Goal: Task Accomplishment & Management: Manage account settings

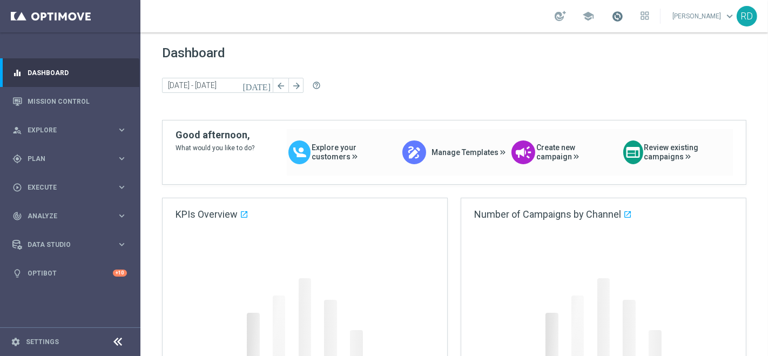
click at [612, 19] on span at bounding box center [618, 16] width 12 height 12
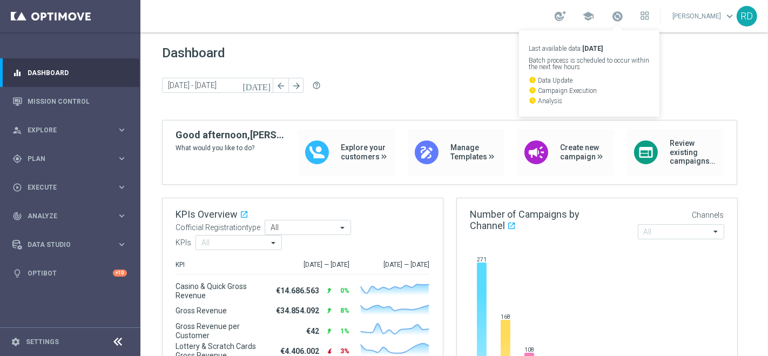
click at [415, 72] on div "Dashboard today 15 Sep 2025 - 19 Sep 2025 arrow_back arrow_forward help_outline" at bounding box center [454, 82] width 585 height 75
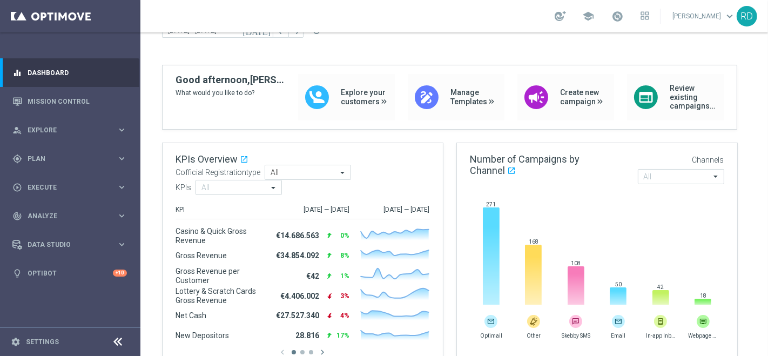
scroll to position [120, 0]
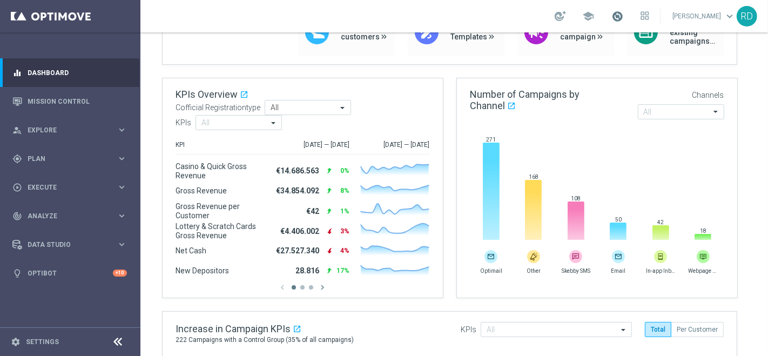
click at [612, 15] on span at bounding box center [618, 16] width 12 height 12
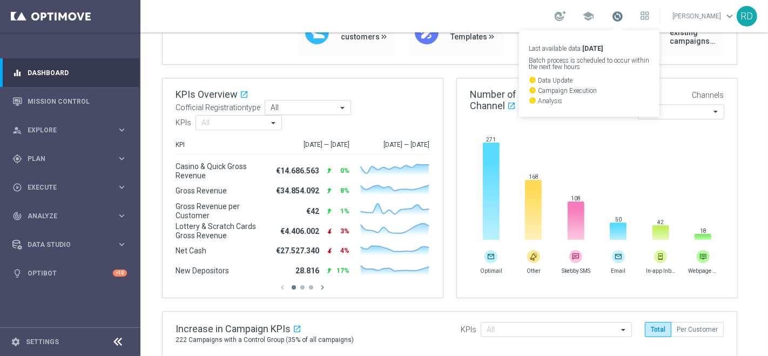
click at [612, 15] on span at bounding box center [618, 16] width 12 height 12
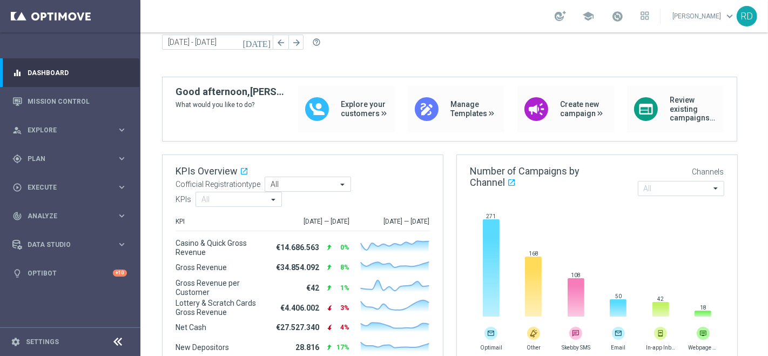
scroll to position [0, 0]
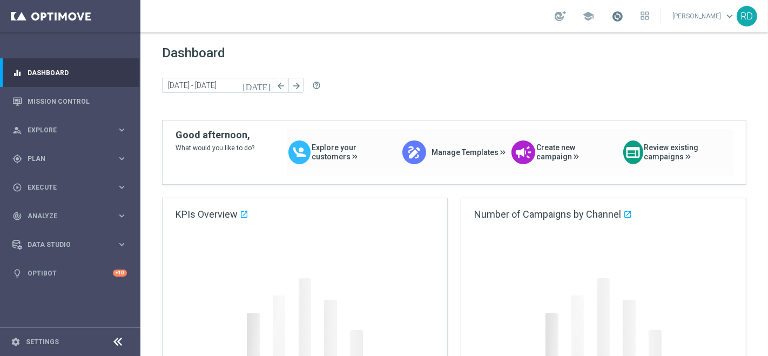
click at [612, 14] on span at bounding box center [618, 16] width 12 height 12
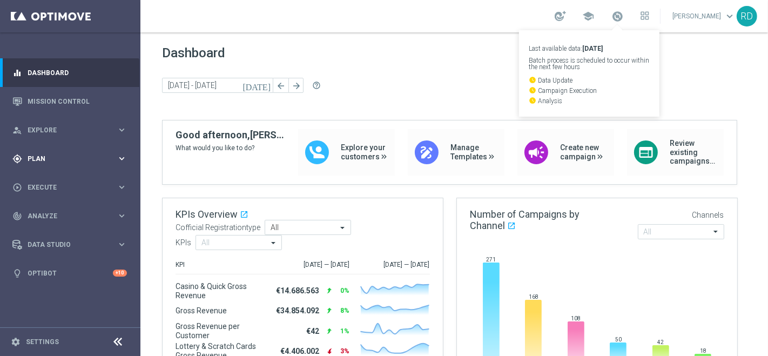
click at [31, 153] on div "gps_fixed Plan keyboard_arrow_right" at bounding box center [69, 158] width 139 height 29
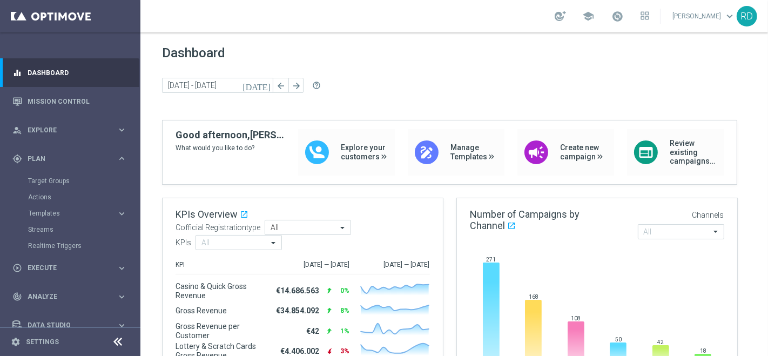
click at [42, 173] on div "Target Groups" at bounding box center [83, 181] width 111 height 16
click at [42, 179] on link "Target Groups" at bounding box center [70, 181] width 84 height 9
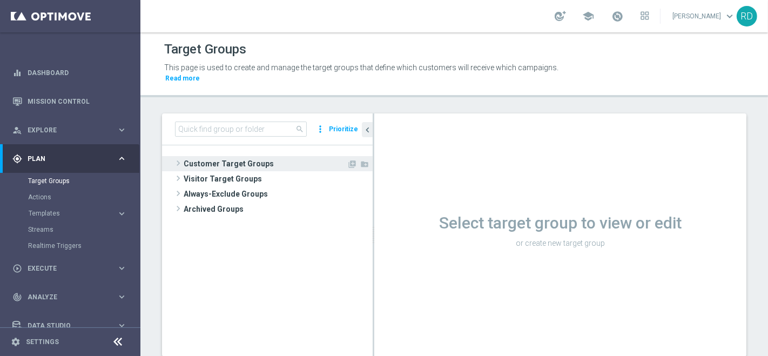
click at [177, 157] on span at bounding box center [178, 163] width 11 height 13
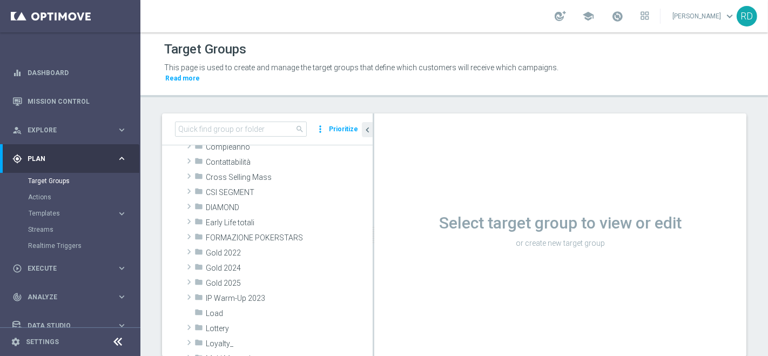
scroll to position [120, 0]
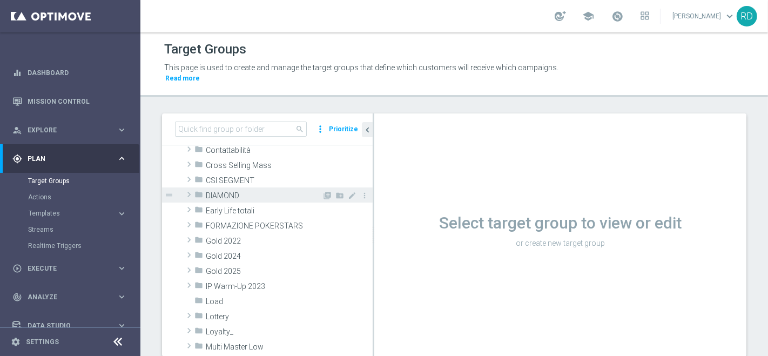
click at [190, 188] on span at bounding box center [189, 194] width 11 height 13
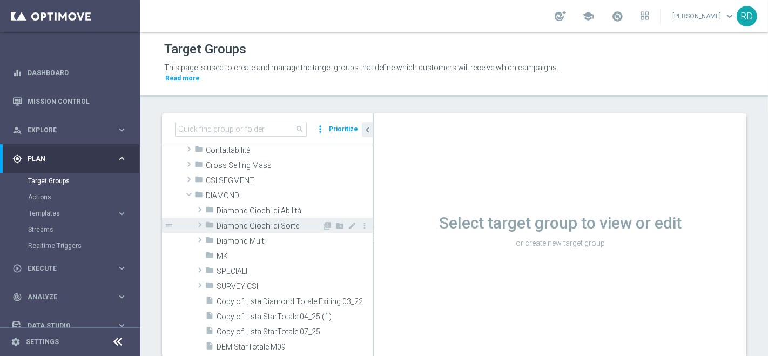
click at [244, 222] on span "Diamond Giochi di Sorte" at bounding box center [269, 226] width 105 height 9
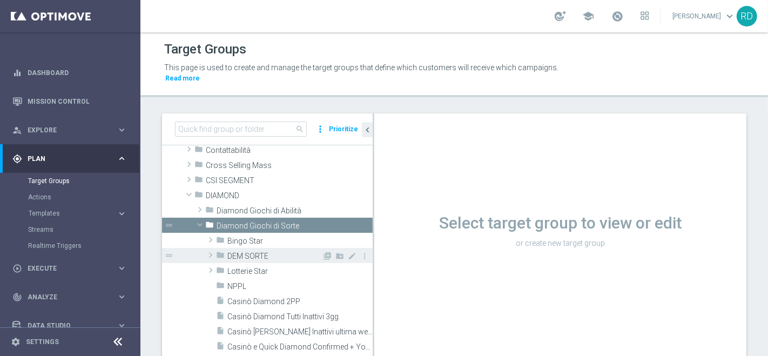
scroll to position [180, 0]
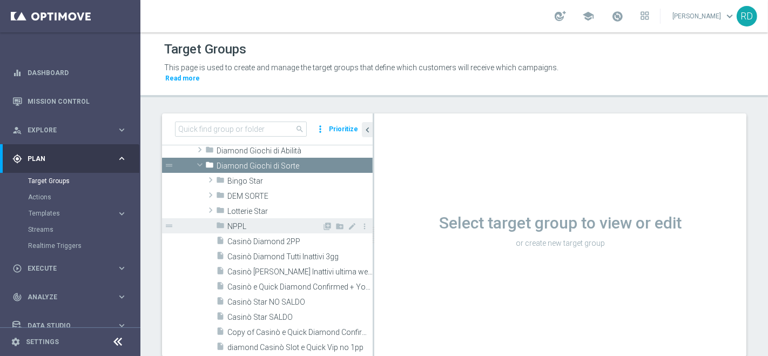
click at [236, 222] on span "NPPL" at bounding box center [274, 226] width 95 height 9
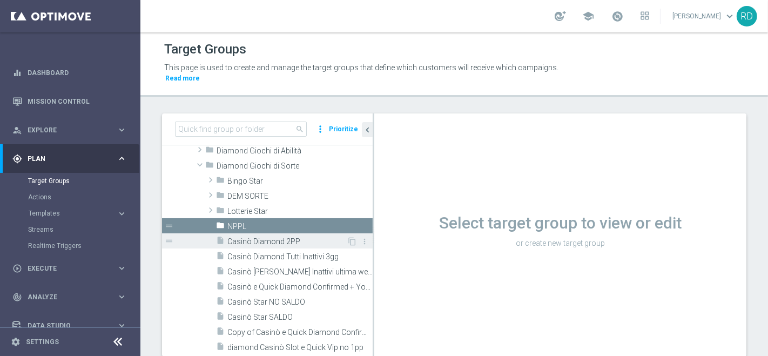
click at [240, 237] on span "Casinò Diamond 2PP" at bounding box center [286, 241] width 119 height 9
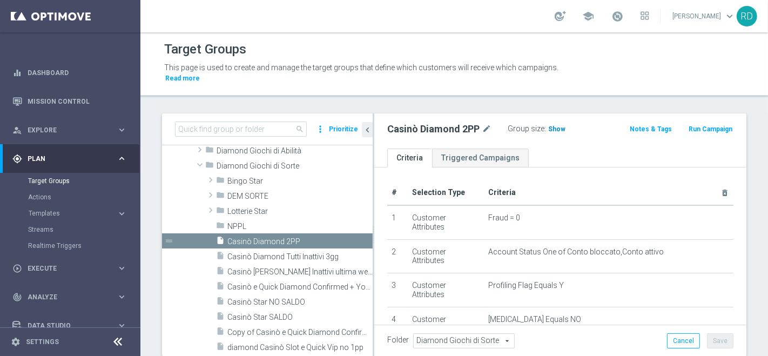
click at [560, 125] on span "Show" at bounding box center [556, 129] width 17 height 8
click at [612, 14] on span at bounding box center [618, 16] width 12 height 12
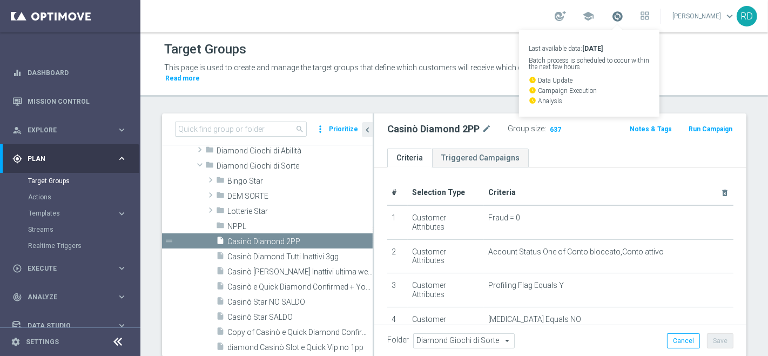
click at [612, 13] on span at bounding box center [618, 16] width 12 height 12
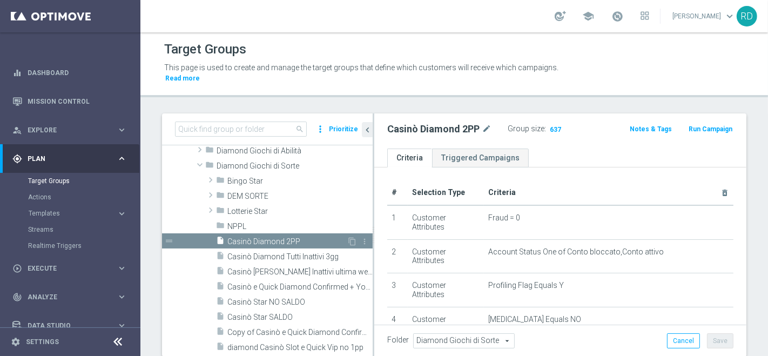
scroll to position [120, 0]
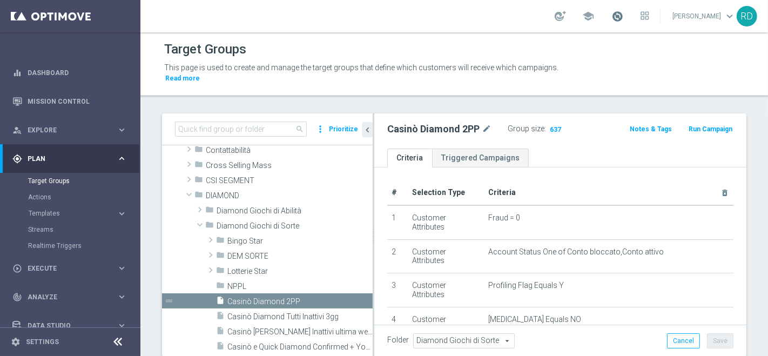
click at [612, 14] on span at bounding box center [618, 16] width 12 height 12
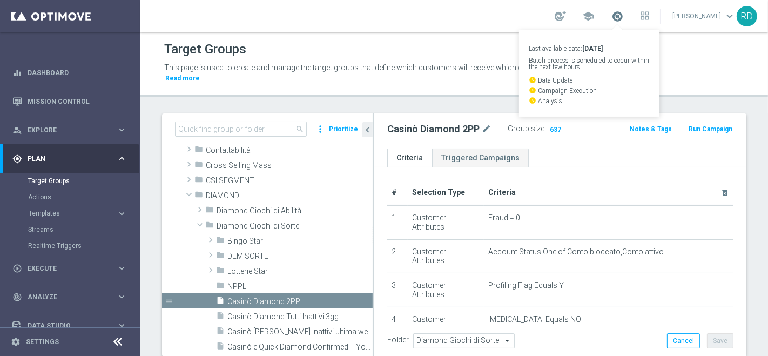
click at [612, 14] on span at bounding box center [618, 16] width 12 height 12
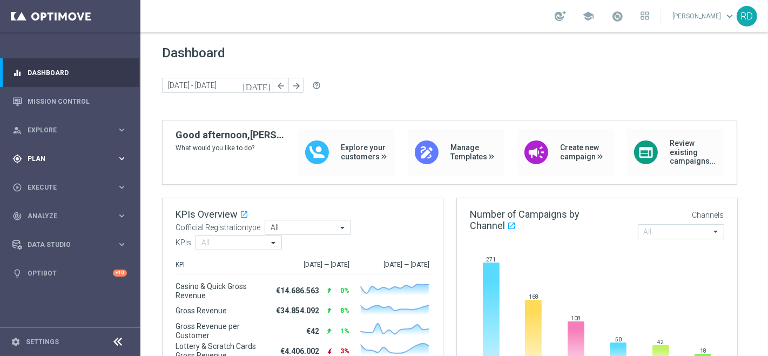
click at [42, 158] on span "Plan" at bounding box center [72, 159] width 89 height 6
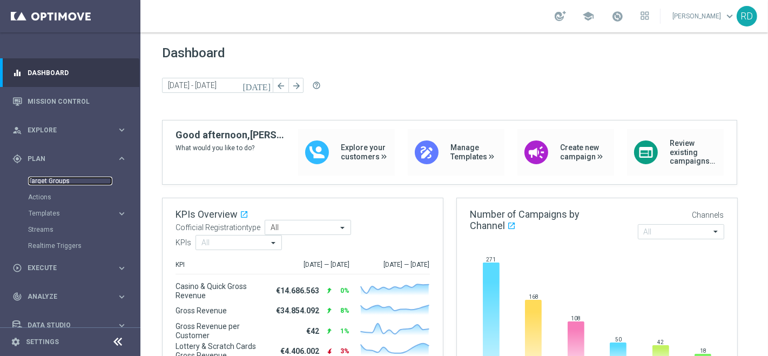
click at [43, 178] on link "Target Groups" at bounding box center [70, 181] width 84 height 9
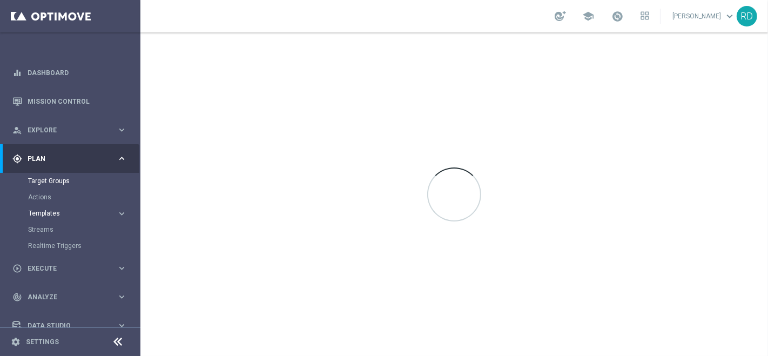
click at [50, 212] on span "Templates" at bounding box center [67, 213] width 77 height 6
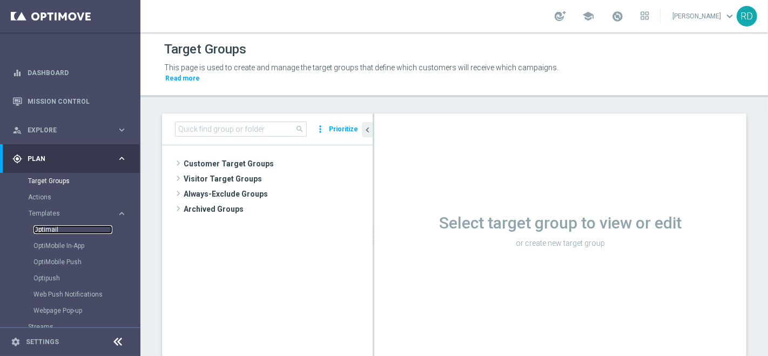
click at [48, 229] on link "Optimail" at bounding box center [73, 229] width 79 height 9
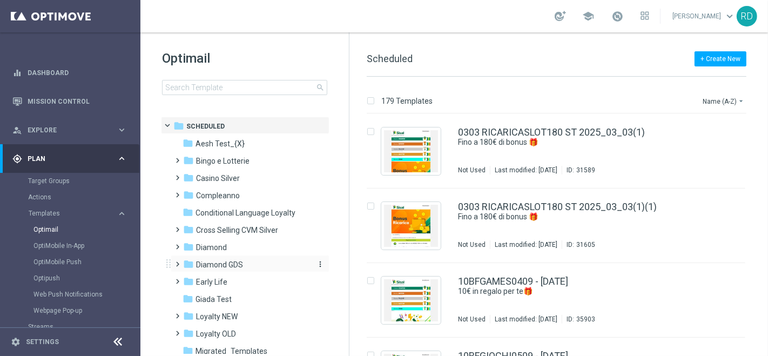
click at [226, 266] on span "Diamond GDS" at bounding box center [219, 265] width 47 height 10
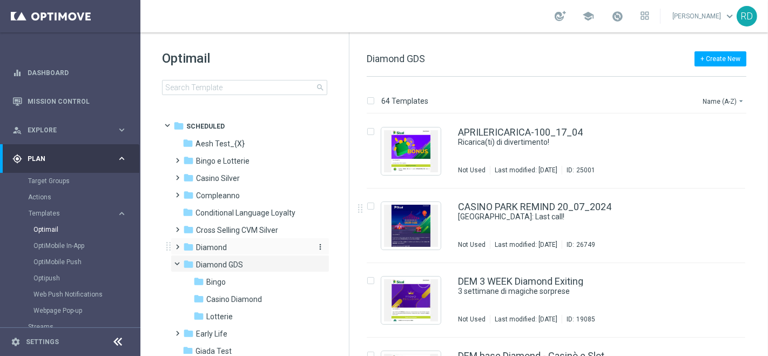
click at [203, 251] on span "Diamond" at bounding box center [211, 248] width 31 height 10
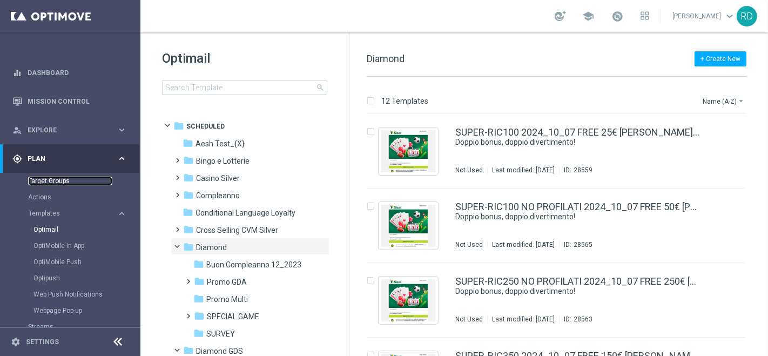
click at [62, 183] on link "Target Groups" at bounding box center [70, 181] width 84 height 9
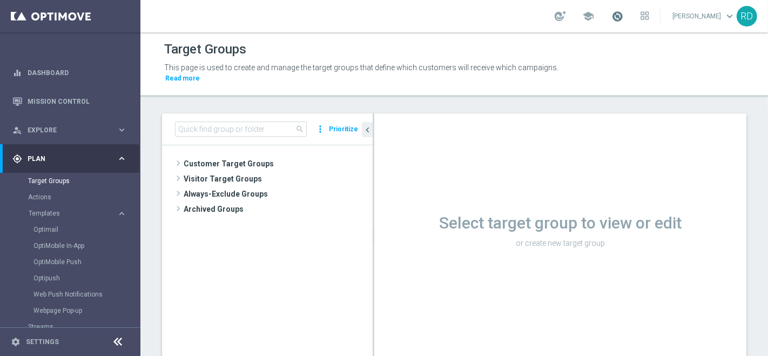
click at [612, 16] on span at bounding box center [618, 16] width 12 height 12
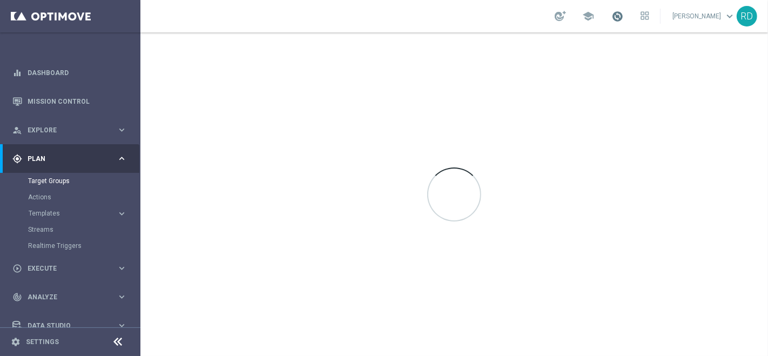
click at [612, 15] on span at bounding box center [618, 16] width 12 height 12
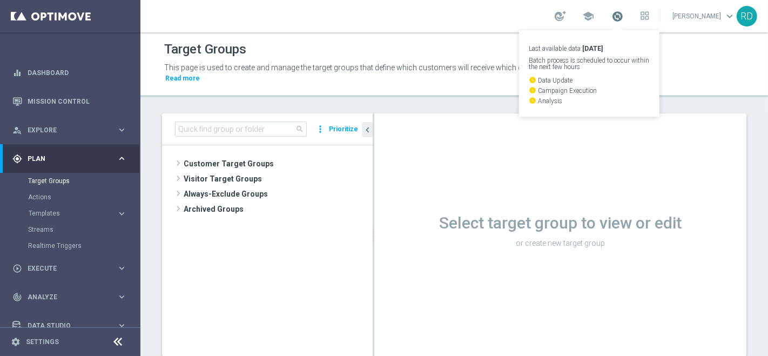
click at [612, 15] on span at bounding box center [618, 16] width 12 height 12
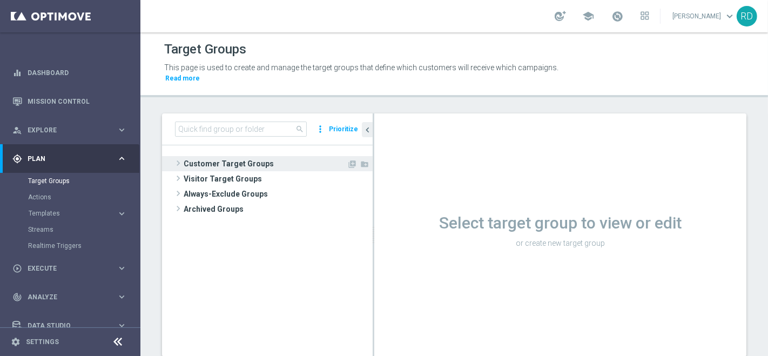
click at [184, 159] on span "Customer Target Groups" at bounding box center [265, 163] width 163 height 15
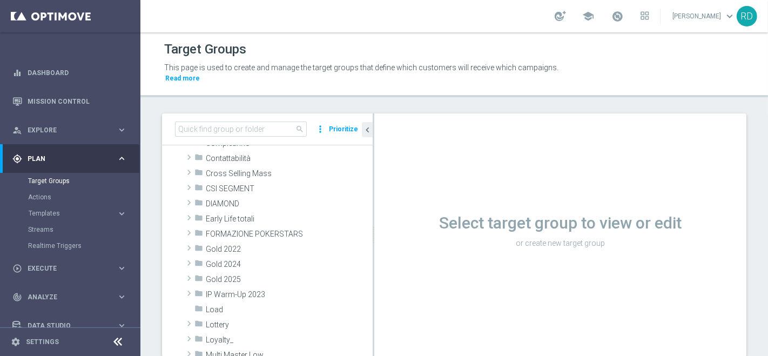
scroll to position [120, 0]
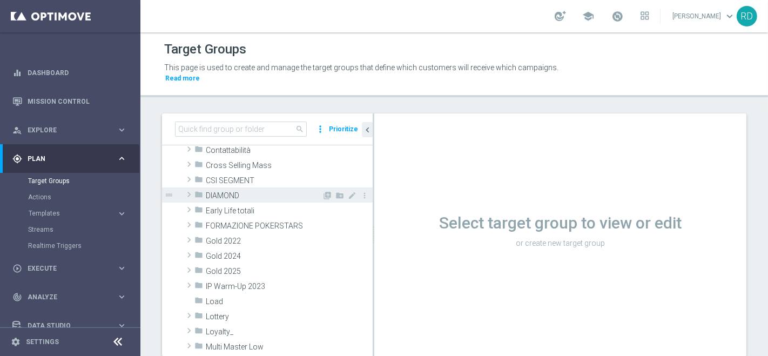
click at [227, 191] on span "DIAMOND" at bounding box center [264, 195] width 116 height 9
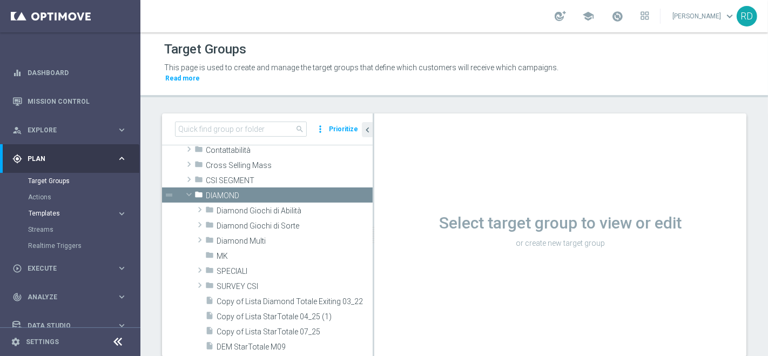
click at [46, 212] on span "Templates" at bounding box center [67, 213] width 77 height 6
click at [614, 15] on span at bounding box center [618, 16] width 12 height 12
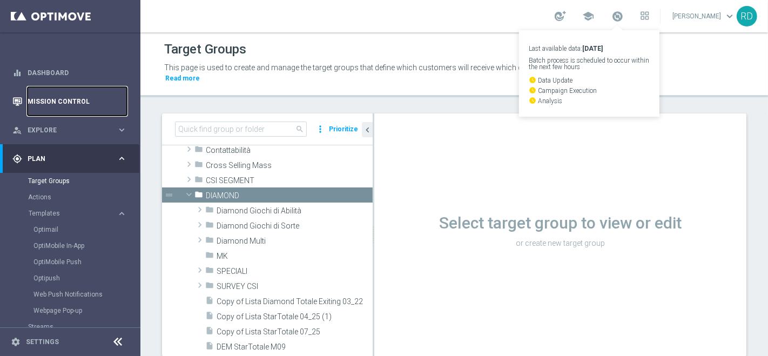
click at [54, 104] on link "Mission Control" at bounding box center [77, 101] width 99 height 29
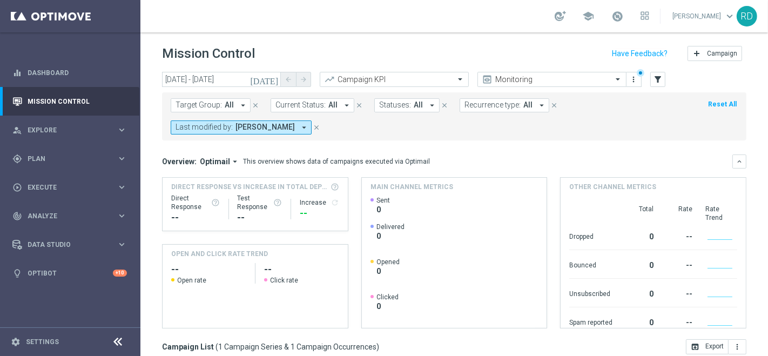
click at [269, 76] on button "[DATE]" at bounding box center [265, 80] width 32 height 16
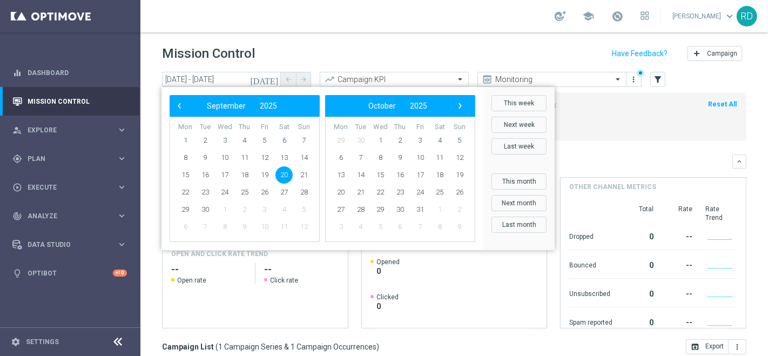
click at [282, 175] on span "20" at bounding box center [284, 174] width 17 height 17
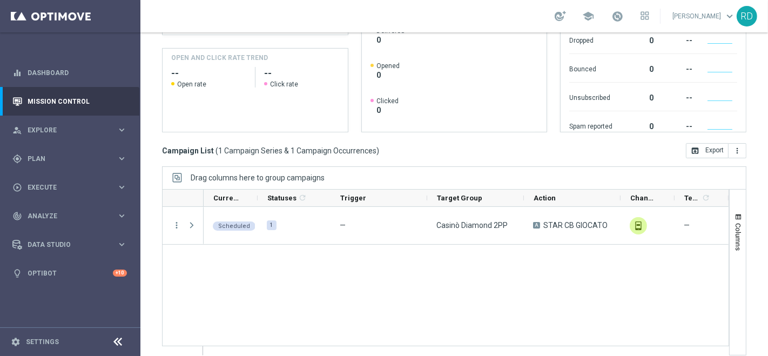
scroll to position [205, 0]
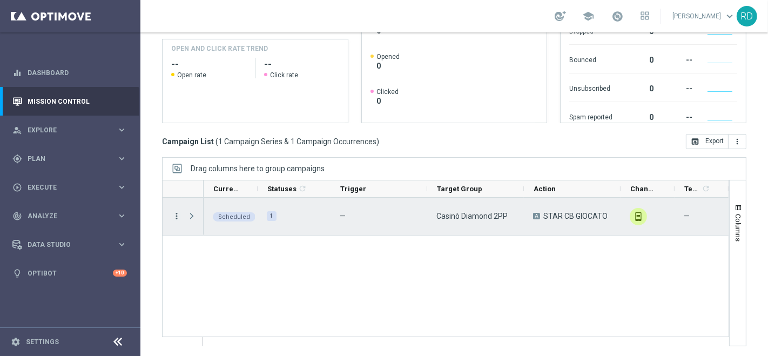
click at [175, 217] on icon "more_vert" at bounding box center [177, 216] width 10 height 10
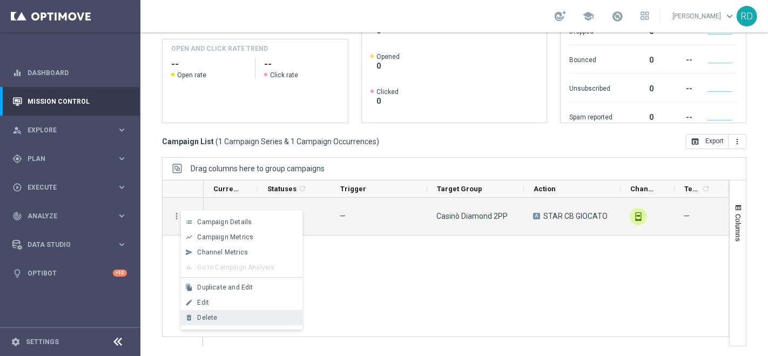
click at [225, 314] on div "Delete" at bounding box center [247, 318] width 101 height 8
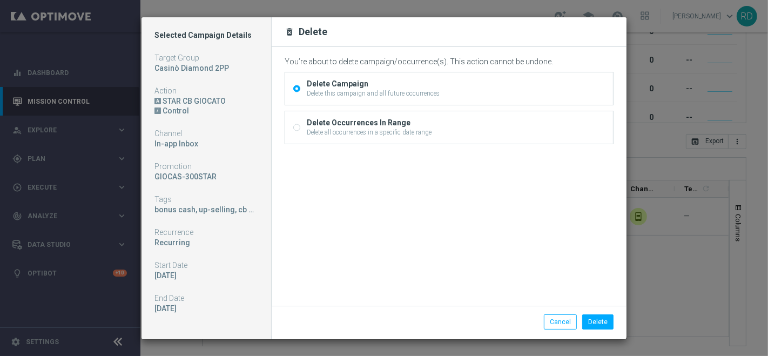
click at [346, 124] on div "Delete Occurrences In Range" at bounding box center [369, 123] width 125 height 10
click at [300, 125] on input "Delete Occurrences In Range Delete all occurrences in a specific date range" at bounding box center [296, 128] width 7 height 7
radio input "true"
radio input "false"
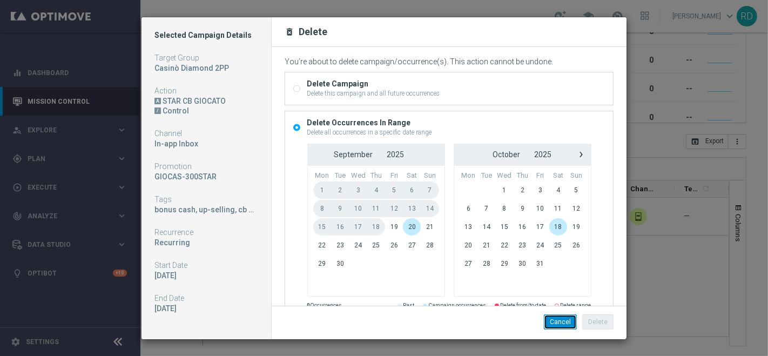
click at [557, 321] on button "Cancel" at bounding box center [560, 321] width 33 height 15
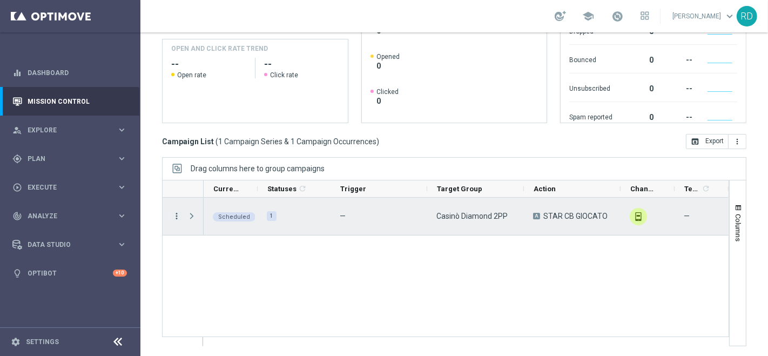
click at [173, 217] on icon "more_vert" at bounding box center [177, 216] width 10 height 10
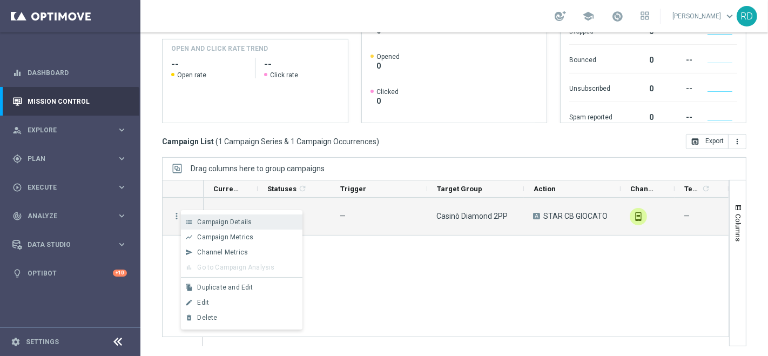
click at [206, 226] on div "list Campaign Details" at bounding box center [242, 222] width 122 height 15
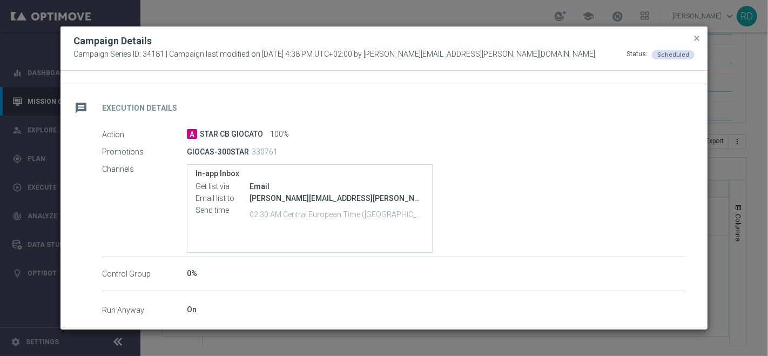
scroll to position [180, 0]
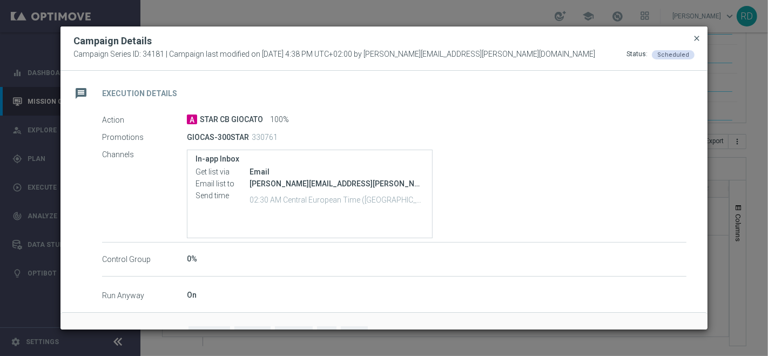
click at [696, 39] on span "close" at bounding box center [697, 38] width 9 height 9
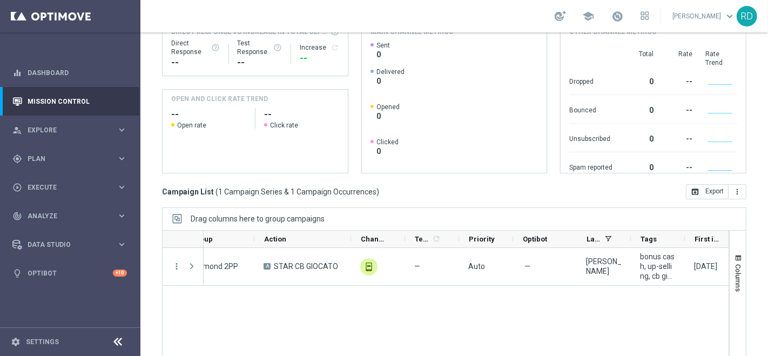
scroll to position [85, 0]
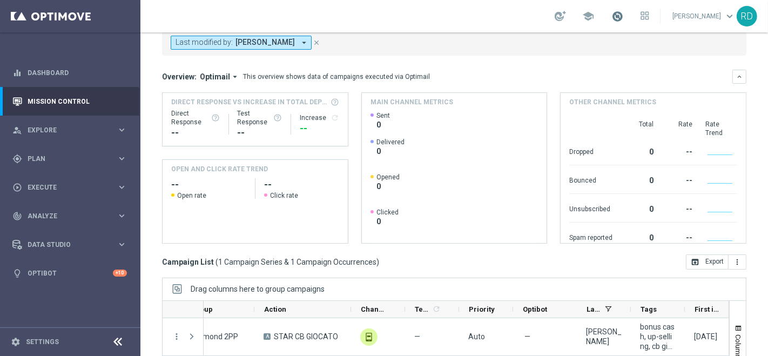
click at [612, 14] on span at bounding box center [618, 16] width 12 height 12
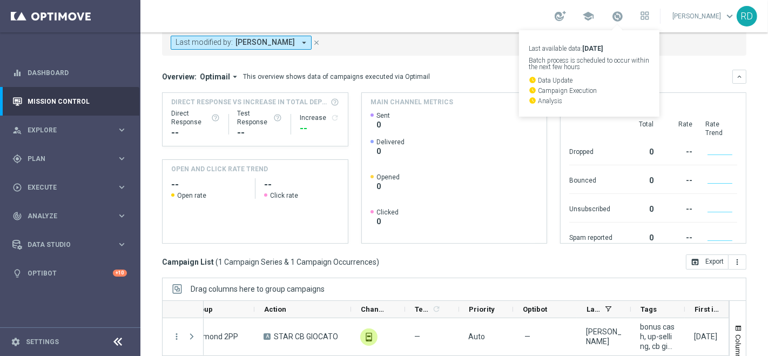
click at [500, 8] on div "school Last available data: 17 Sep 2025 Batch process is scheduled to occur wit…" at bounding box center [454, 16] width 628 height 32
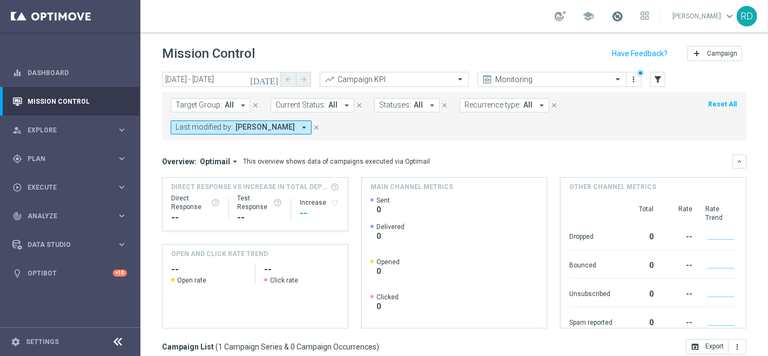
click at [612, 16] on span at bounding box center [618, 16] width 12 height 12
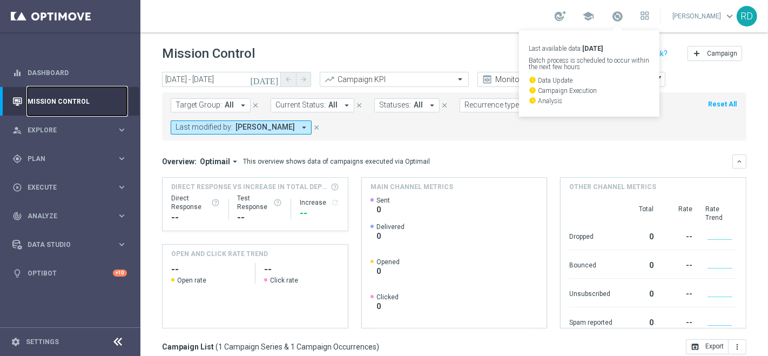
click at [44, 104] on link "Mission Control" at bounding box center [77, 101] width 99 height 29
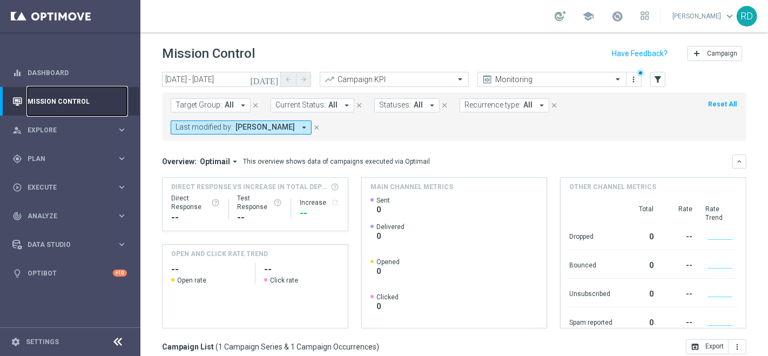
click at [37, 110] on link "Mission Control" at bounding box center [77, 101] width 99 height 29
click at [45, 104] on link "Mission Control" at bounding box center [77, 101] width 99 height 29
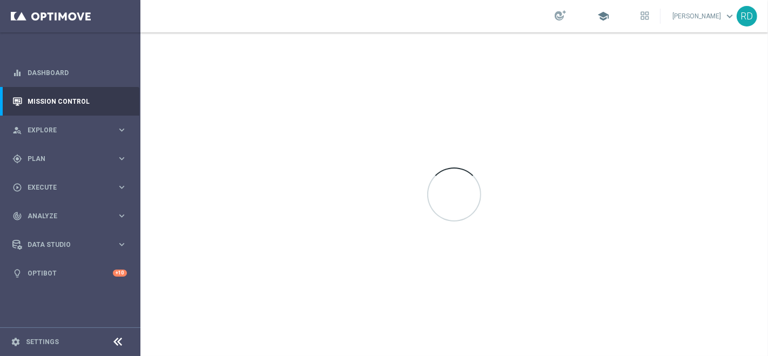
click at [598, 13] on span "school" at bounding box center [604, 16] width 12 height 12
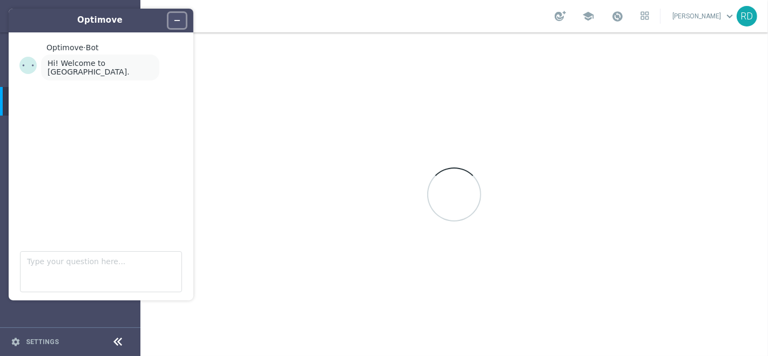
click at [178, 19] on icon "Minimize widget" at bounding box center [177, 21] width 8 height 8
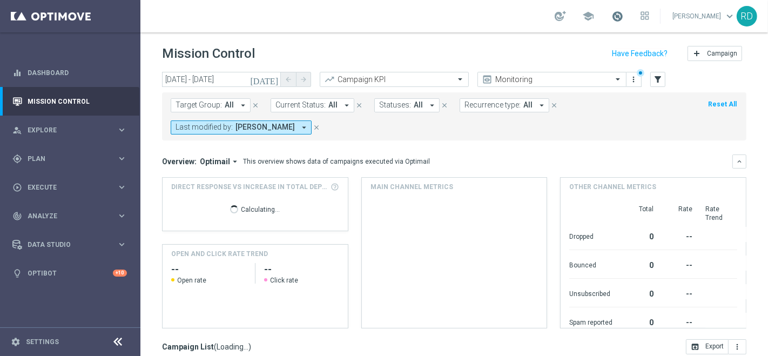
click at [612, 17] on span at bounding box center [618, 16] width 12 height 12
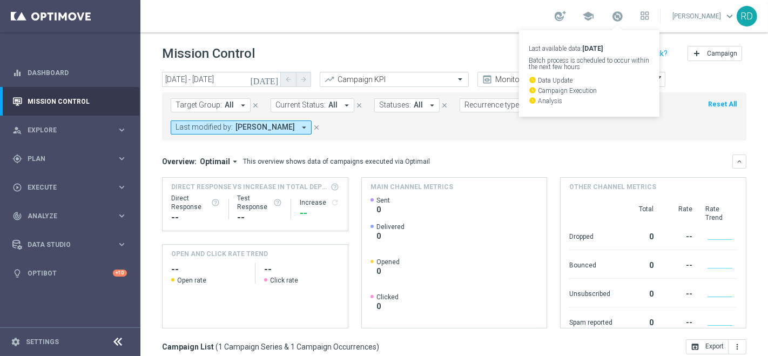
click at [465, 3] on div "school Last available data: 17 Sep 2025 Batch process is scheduled to occur wit…" at bounding box center [454, 16] width 628 height 32
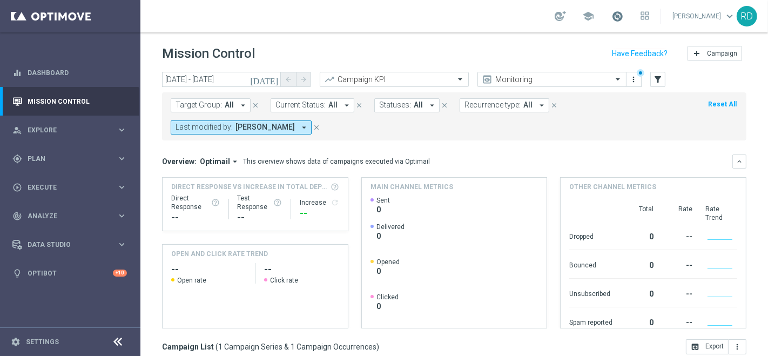
click at [612, 12] on span at bounding box center [618, 16] width 12 height 12
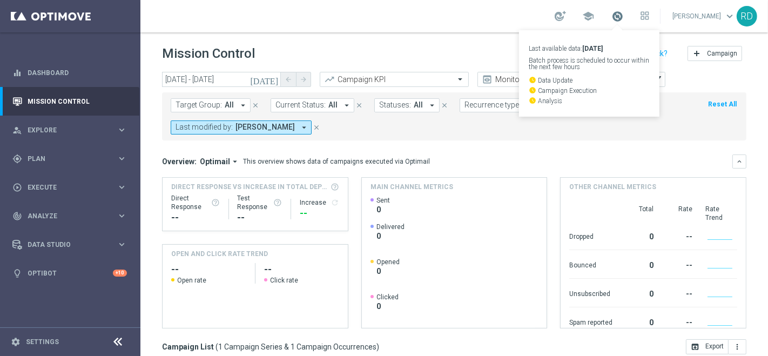
click at [612, 12] on span at bounding box center [618, 16] width 12 height 12
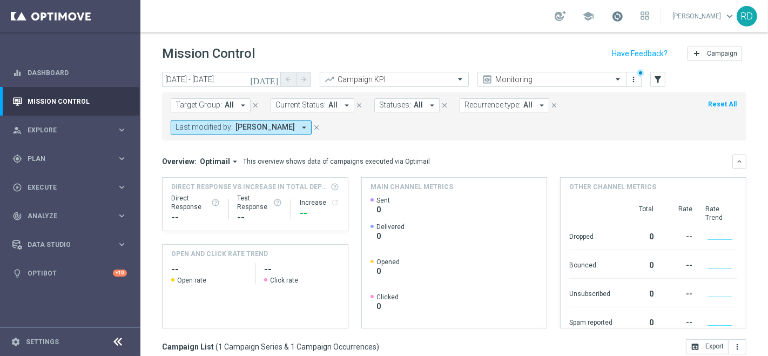
click at [612, 16] on span at bounding box center [618, 16] width 12 height 12
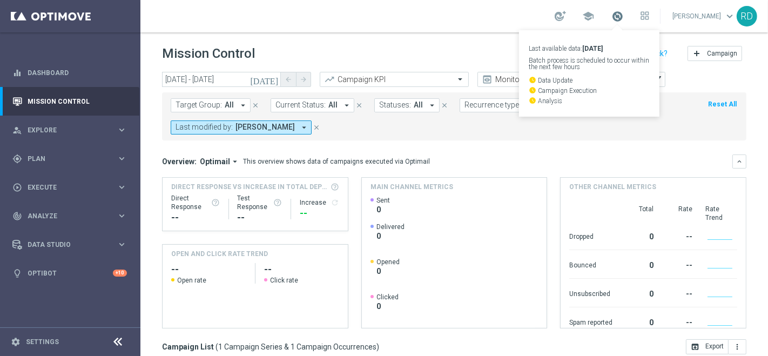
click at [612, 16] on span at bounding box center [618, 16] width 12 height 12
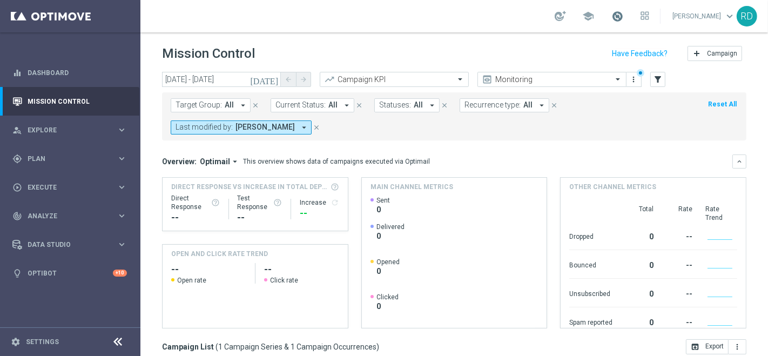
click at [612, 17] on span at bounding box center [618, 16] width 12 height 12
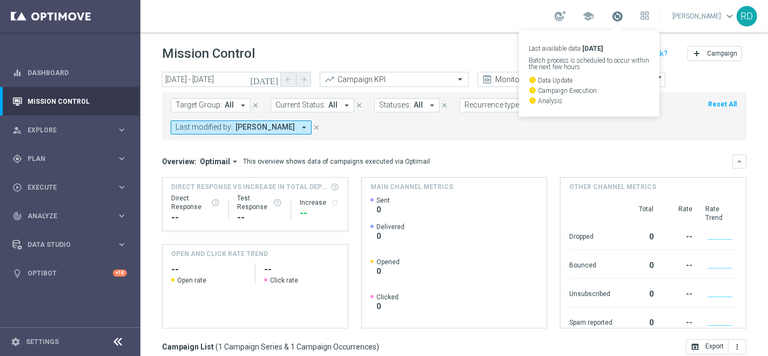
click at [612, 17] on span at bounding box center [618, 16] width 12 height 12
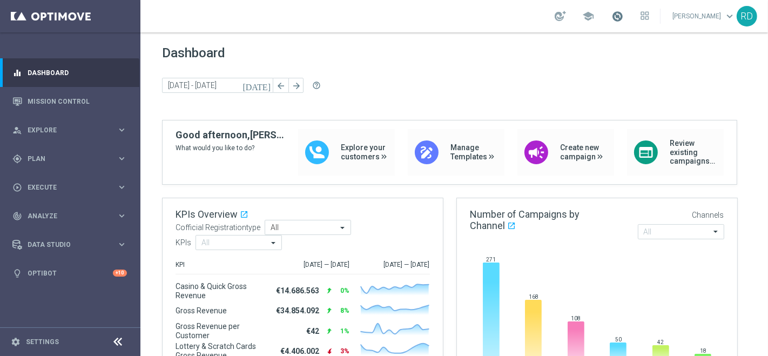
click at [612, 19] on span at bounding box center [618, 16] width 12 height 12
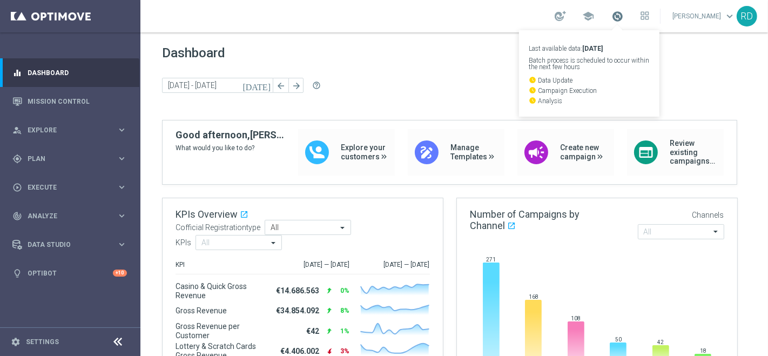
click at [612, 19] on span at bounding box center [618, 16] width 12 height 12
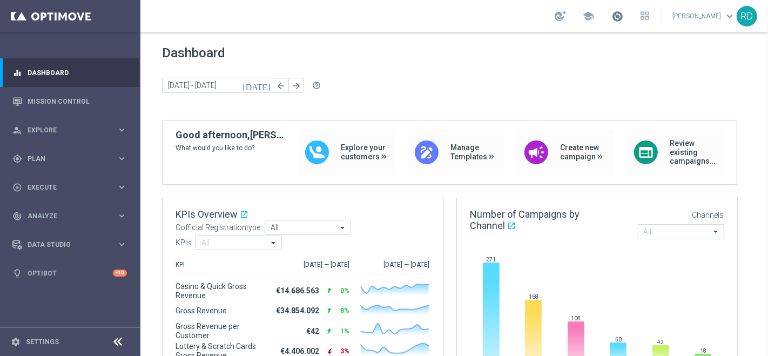
click at [612, 12] on span at bounding box center [618, 16] width 12 height 12
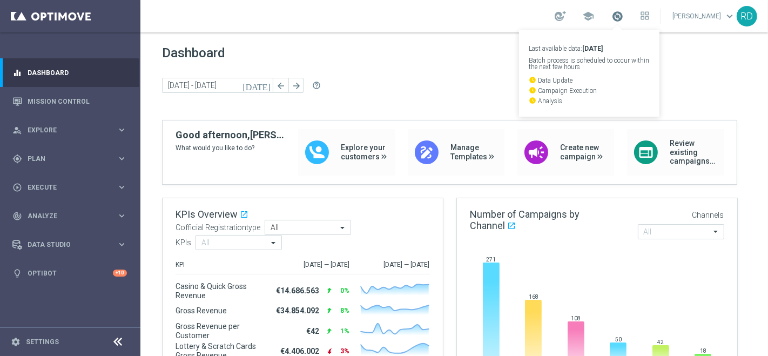
click at [612, 12] on span at bounding box center [618, 16] width 12 height 12
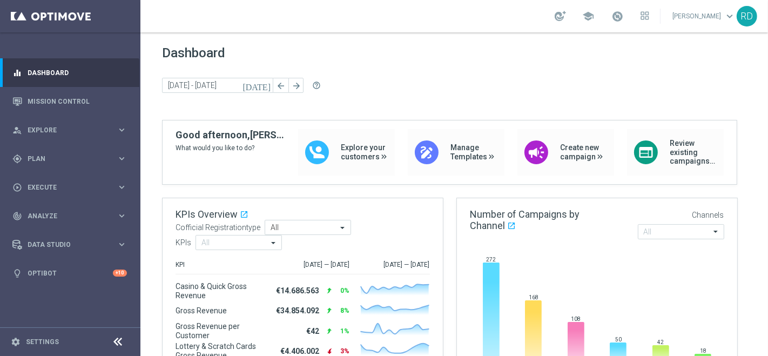
click at [600, 17] on div "school" at bounding box center [602, 16] width 95 height 18
click at [612, 13] on span at bounding box center [618, 16] width 12 height 12
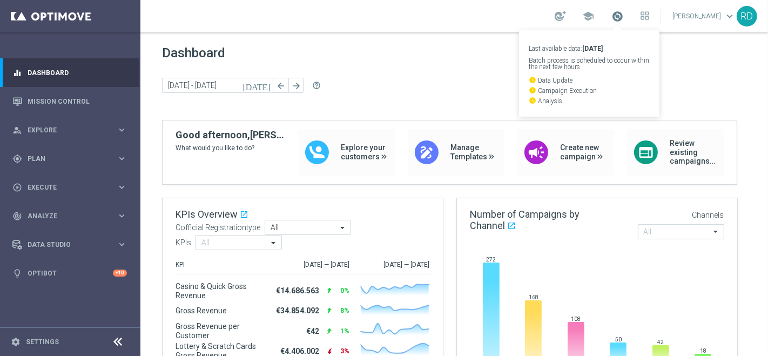
click at [612, 13] on span at bounding box center [618, 16] width 12 height 12
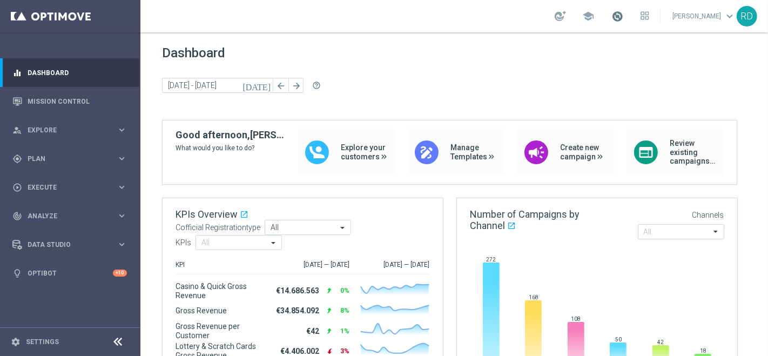
click at [612, 17] on span at bounding box center [618, 16] width 12 height 12
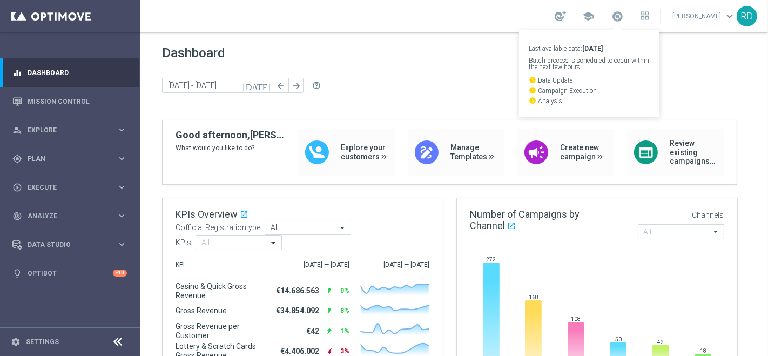
click at [393, 71] on div "Dashboard [DATE] [DATE] - [DATE] arrow_back arrow_forward help_outline" at bounding box center [454, 82] width 585 height 75
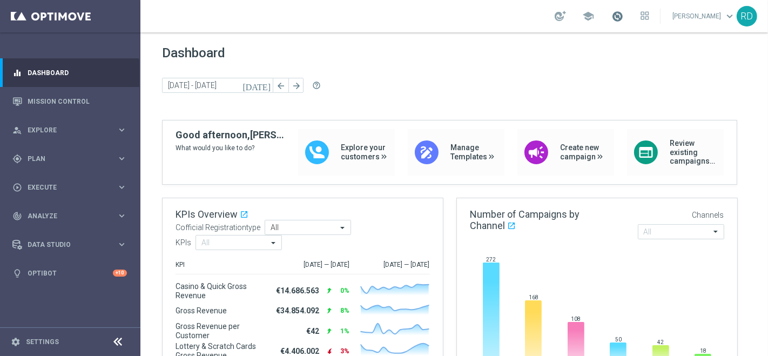
click at [612, 21] on span at bounding box center [618, 16] width 12 height 12
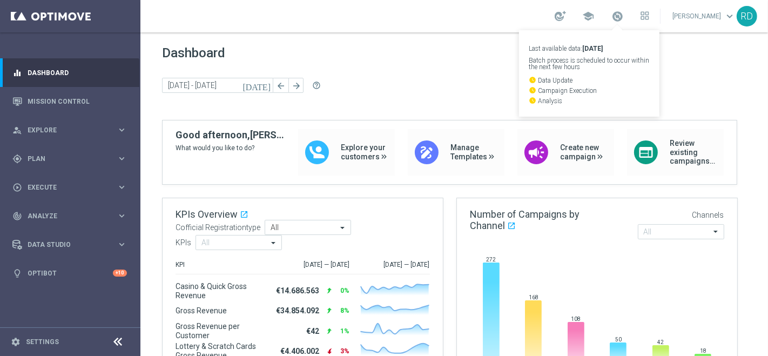
click at [371, 59] on span "Dashboard" at bounding box center [454, 52] width 585 height 15
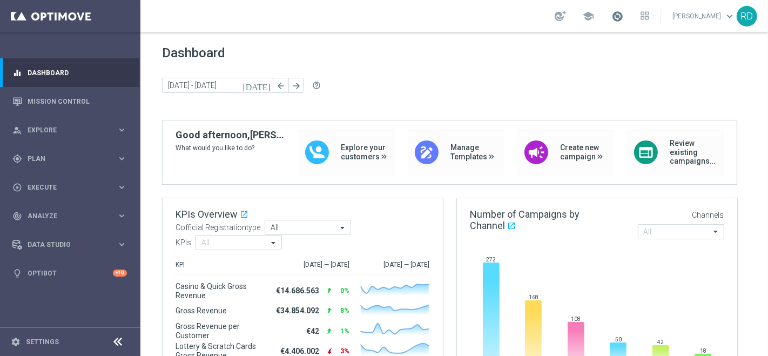
click at [612, 15] on span at bounding box center [618, 16] width 12 height 12
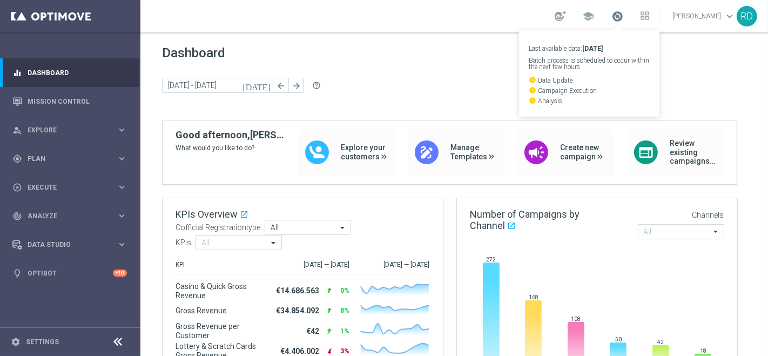
click at [612, 15] on span at bounding box center [618, 16] width 12 height 12
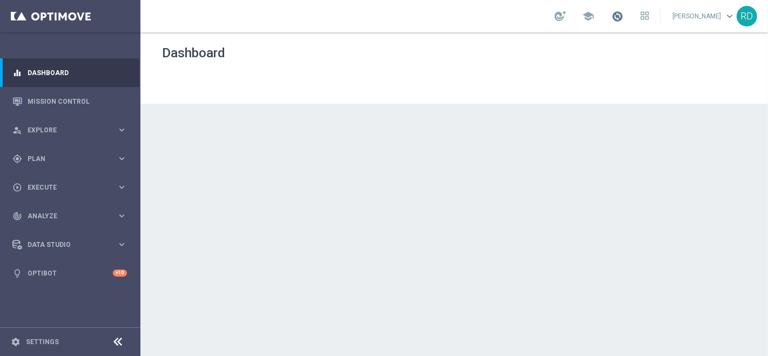
click at [612, 14] on span at bounding box center [618, 16] width 12 height 12
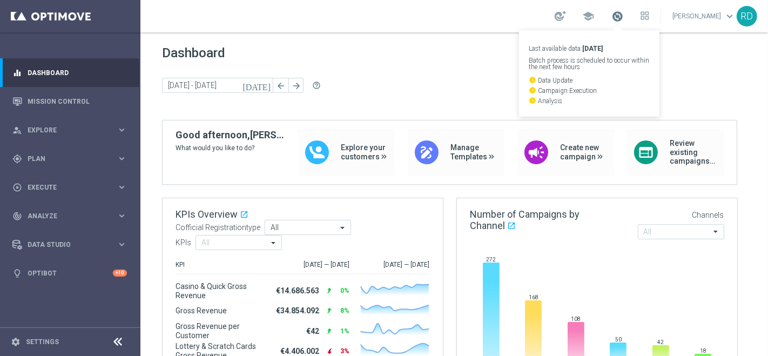
click at [612, 15] on span at bounding box center [618, 16] width 12 height 12
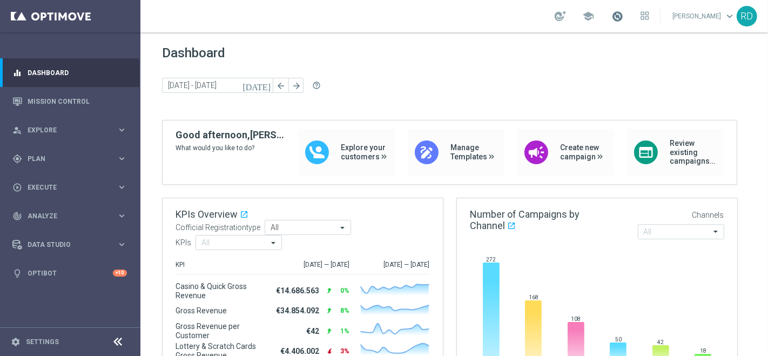
click at [612, 16] on span at bounding box center [618, 16] width 12 height 12
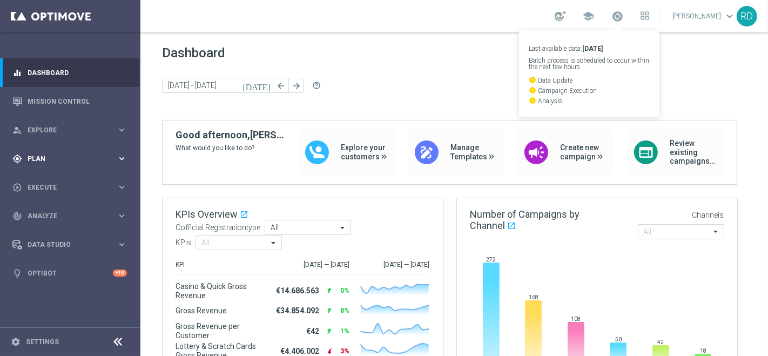
click at [55, 152] on div "gps_fixed Plan keyboard_arrow_right" at bounding box center [69, 158] width 139 height 29
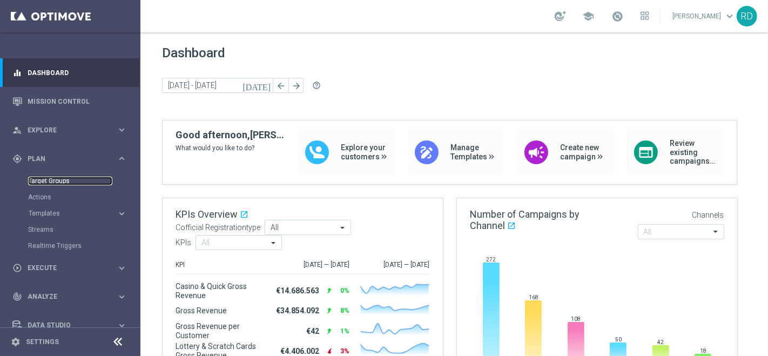
click at [54, 179] on link "Target Groups" at bounding box center [70, 181] width 84 height 9
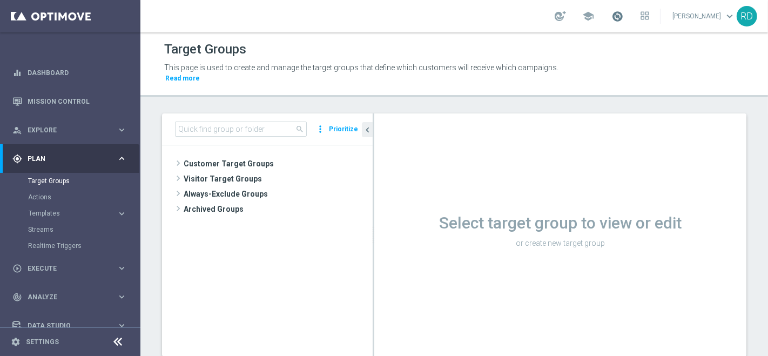
click at [612, 12] on span at bounding box center [618, 16] width 12 height 12
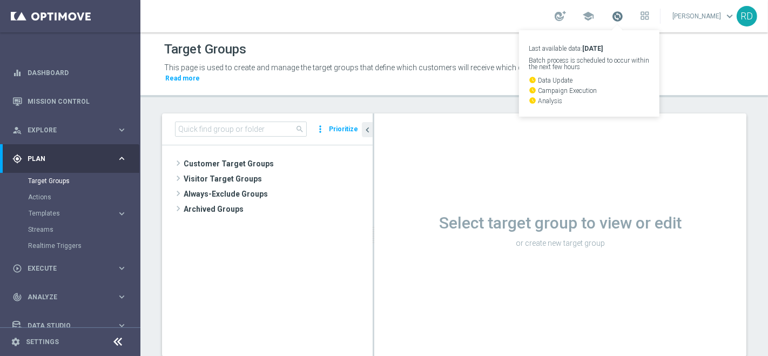
click at [612, 12] on span at bounding box center [618, 16] width 12 height 12
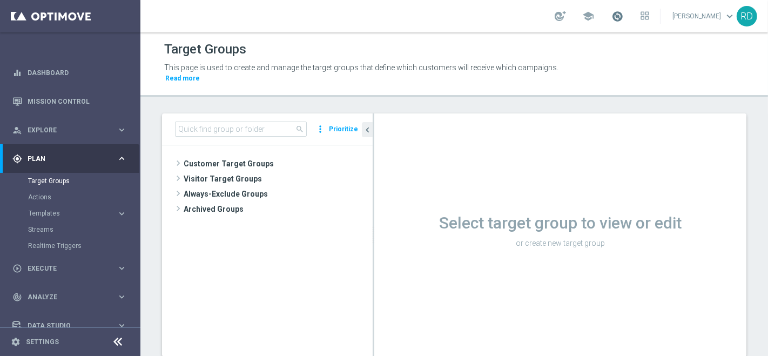
click at [612, 12] on span at bounding box center [618, 16] width 12 height 12
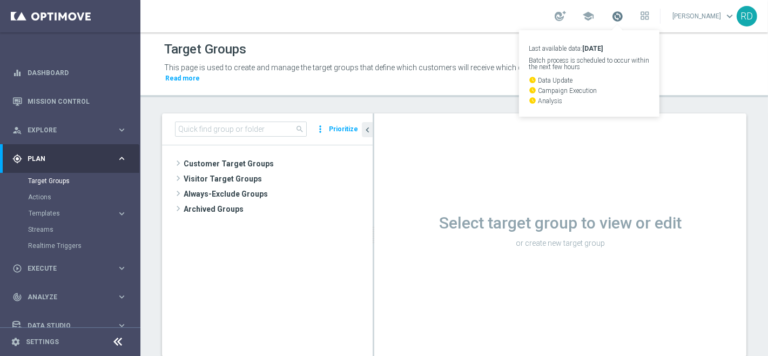
click at [612, 12] on span at bounding box center [618, 16] width 12 height 12
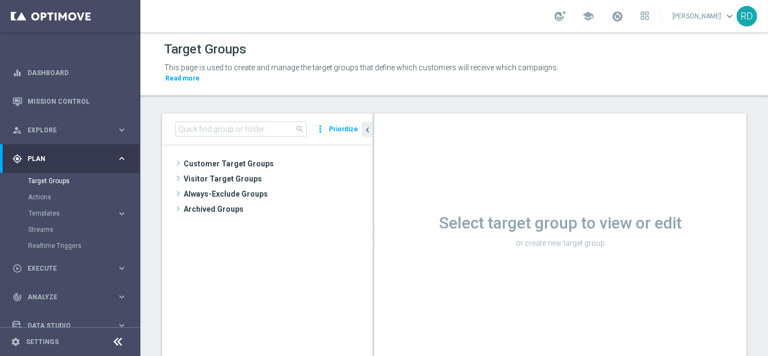
click at [612, 8] on link at bounding box center [618, 16] width 14 height 17
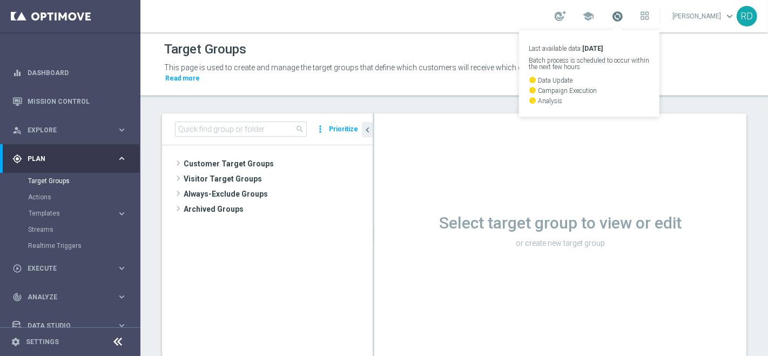
click at [612, 16] on span at bounding box center [618, 16] width 12 height 12
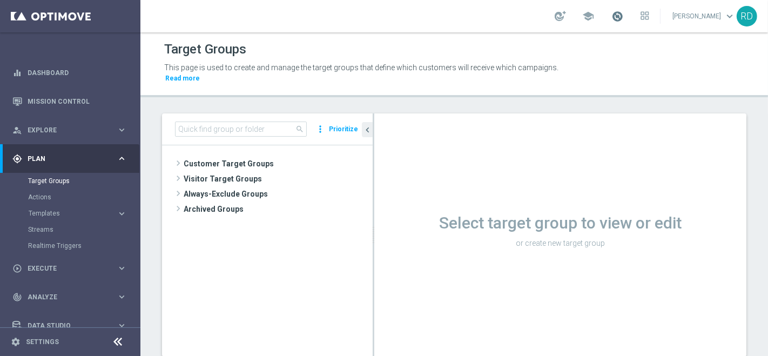
click at [612, 13] on span at bounding box center [618, 16] width 12 height 12
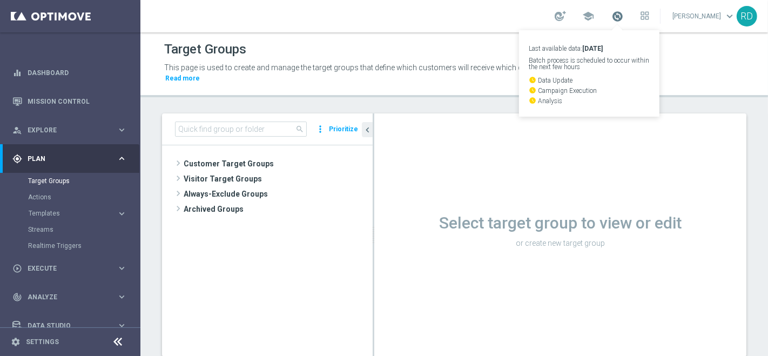
click at [612, 13] on span at bounding box center [618, 16] width 12 height 12
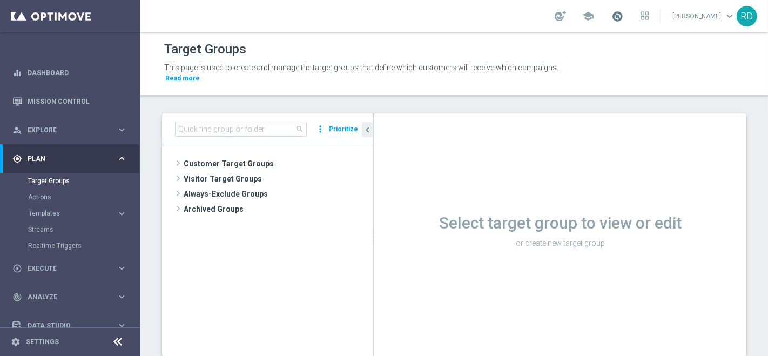
click at [612, 13] on span at bounding box center [618, 16] width 12 height 12
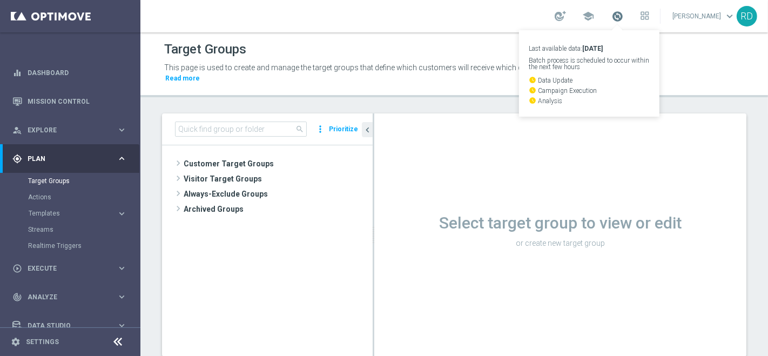
click at [612, 13] on span at bounding box center [618, 16] width 12 height 12
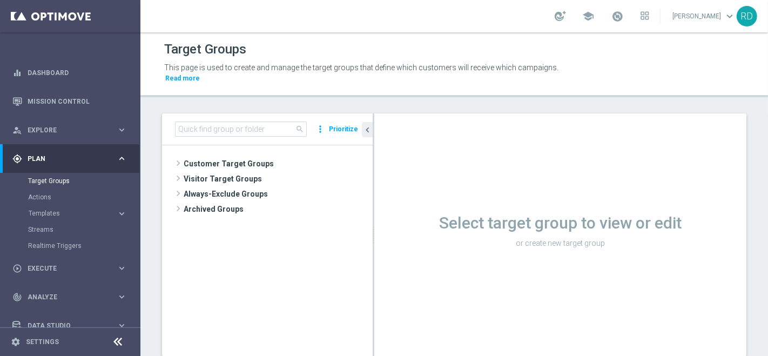
click at [70, 159] on div "gps_fixed Plan keyboard_arrow_right" at bounding box center [69, 158] width 139 height 29
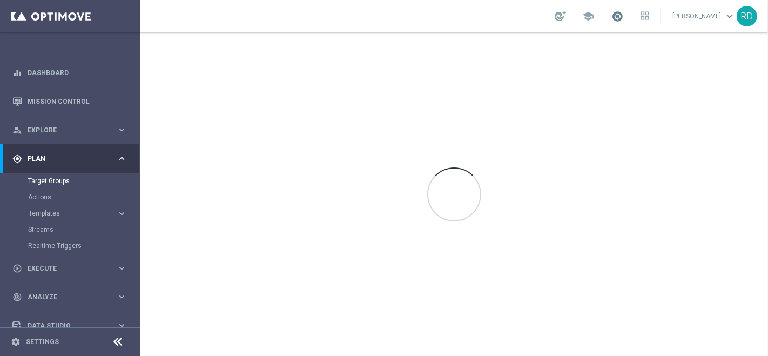
click at [612, 15] on span at bounding box center [618, 16] width 12 height 12
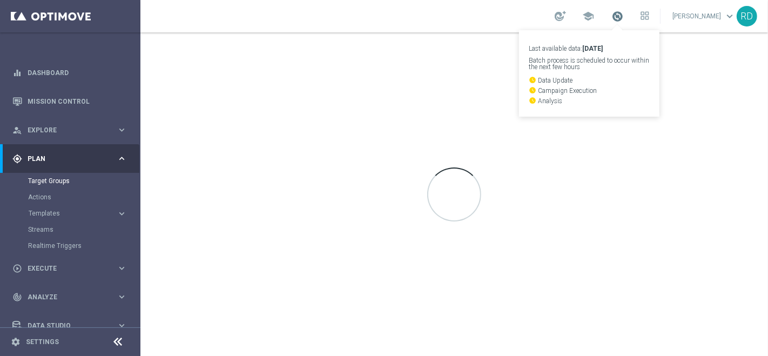
click at [612, 15] on span at bounding box center [618, 16] width 12 height 12
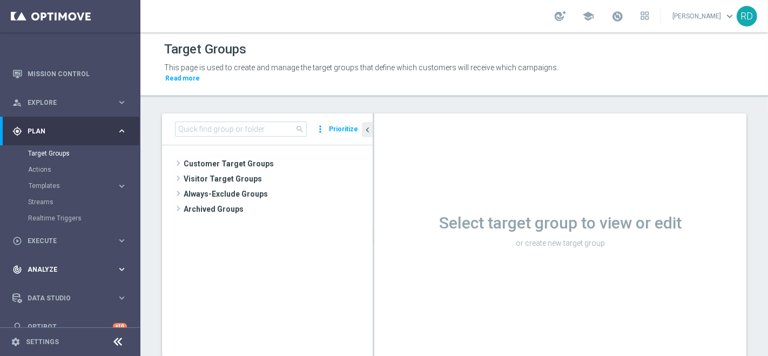
scroll to position [43, 0]
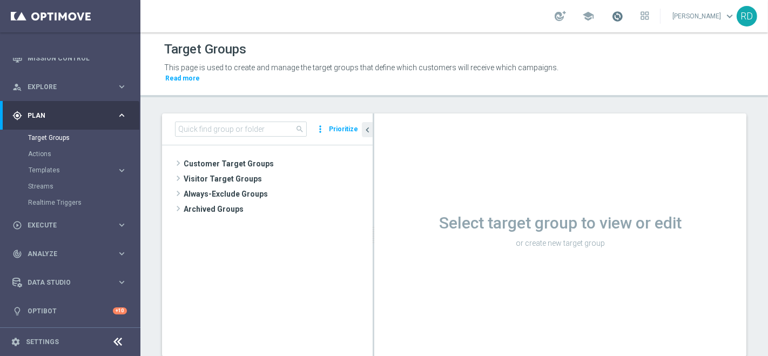
click at [612, 13] on span at bounding box center [618, 16] width 12 height 12
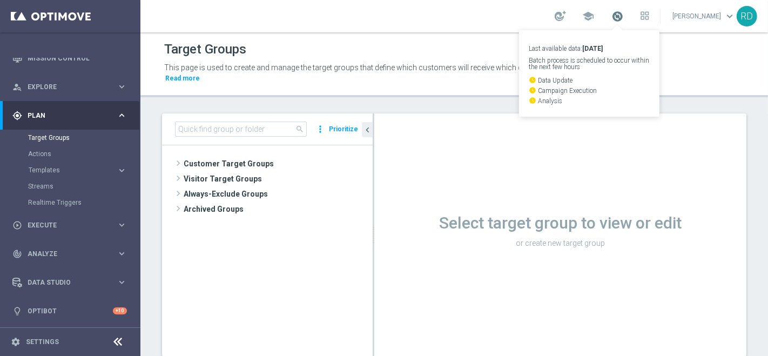
click at [612, 17] on span at bounding box center [618, 16] width 12 height 12
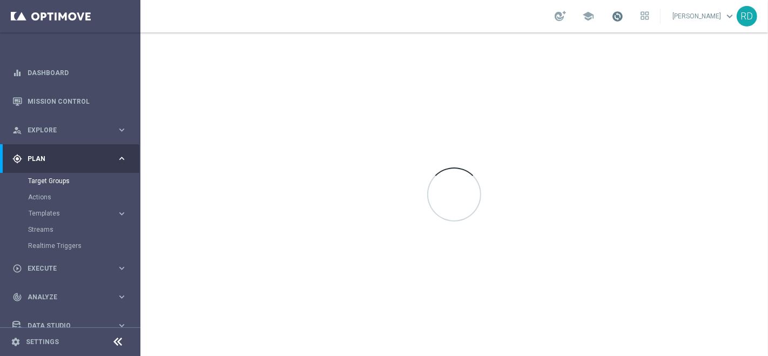
click at [611, 15] on link at bounding box center [618, 16] width 14 height 17
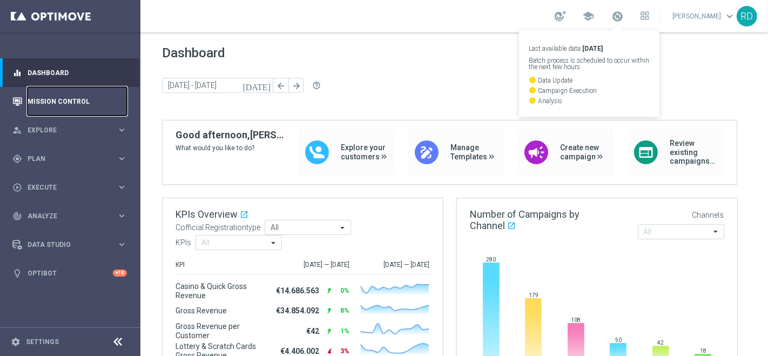
click at [51, 105] on link "Mission Control" at bounding box center [77, 101] width 99 height 29
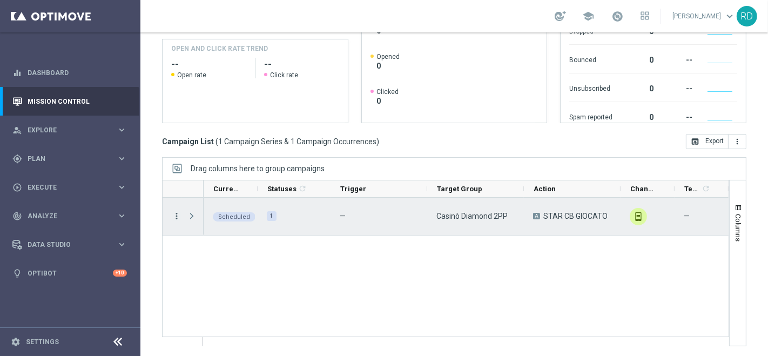
click at [174, 215] on icon "more_vert" at bounding box center [177, 216] width 10 height 10
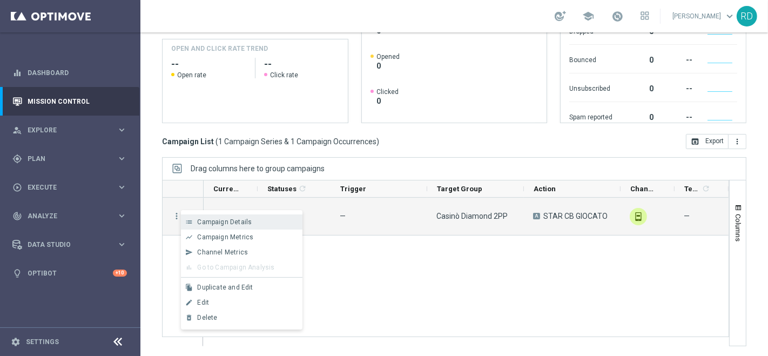
click at [215, 229] on div "list Campaign Details" at bounding box center [242, 222] width 122 height 15
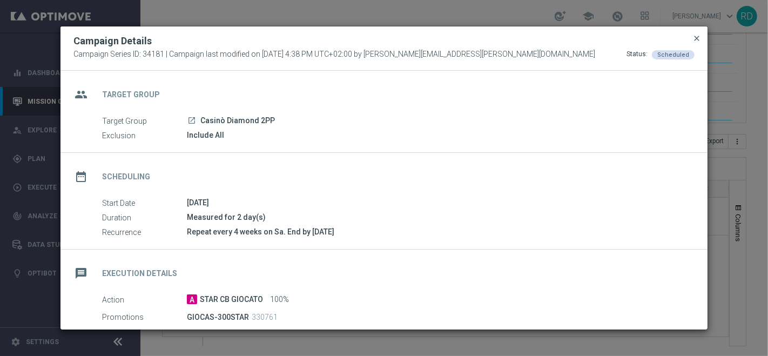
click at [701, 37] on span "close" at bounding box center [697, 38] width 9 height 9
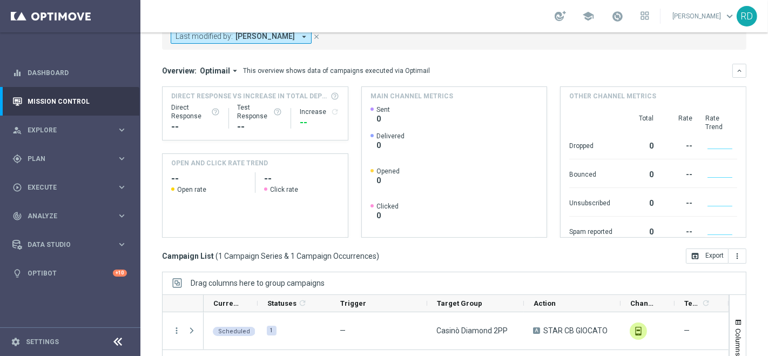
scroll to position [85, 0]
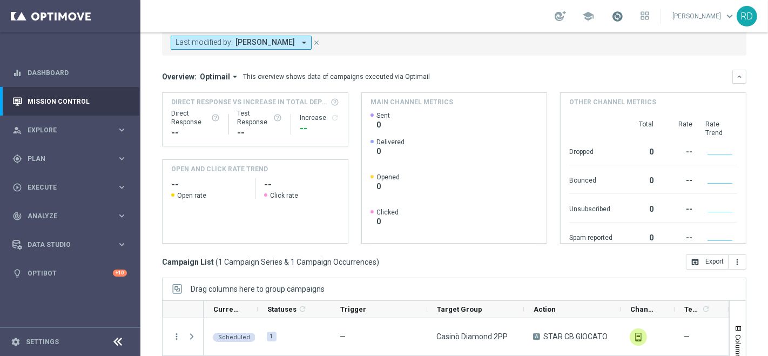
click at [613, 15] on span at bounding box center [618, 16] width 12 height 12
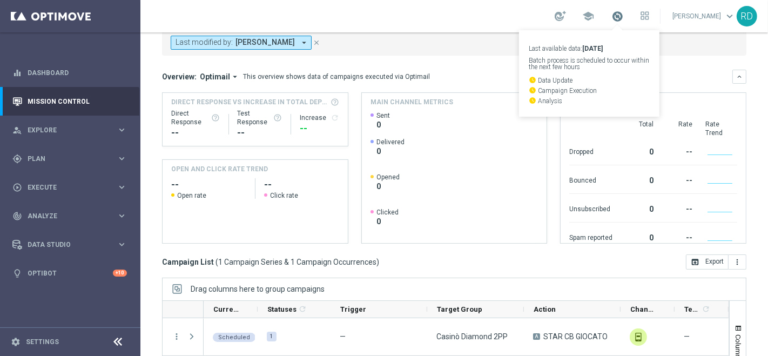
click at [613, 15] on span at bounding box center [618, 16] width 12 height 12
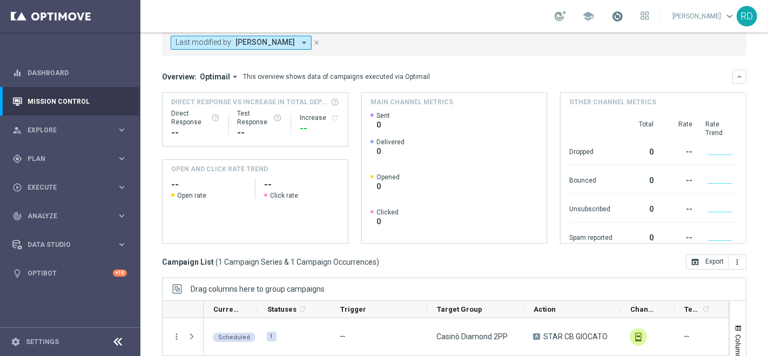
click at [614, 14] on span at bounding box center [618, 16] width 12 height 12
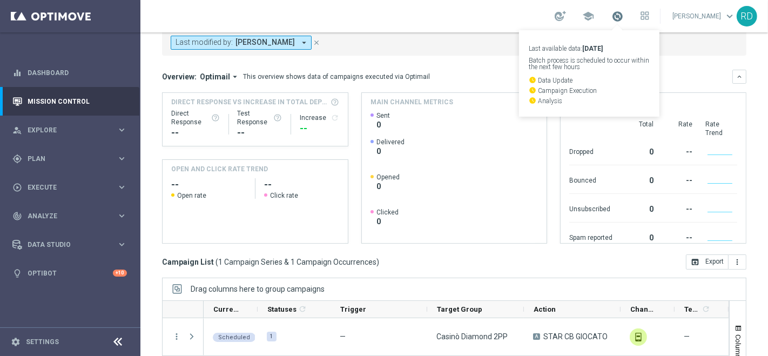
click at [614, 14] on span at bounding box center [618, 16] width 12 height 12
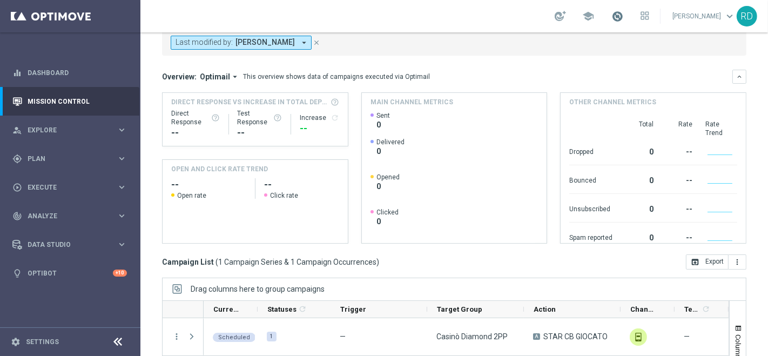
click at [612, 12] on span at bounding box center [618, 16] width 12 height 12
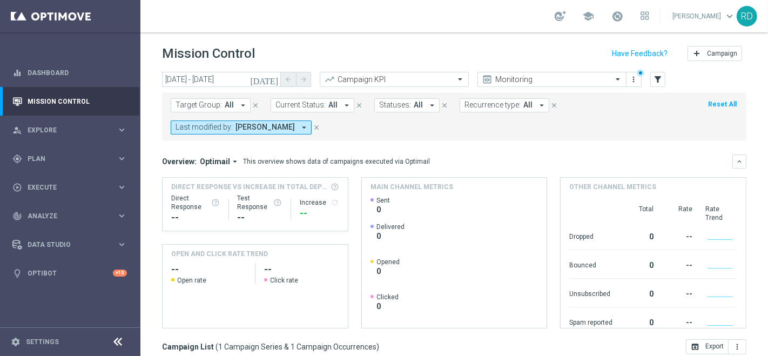
click at [397, 2] on div "school [PERSON_NAME] keyboard_arrow_down RD" at bounding box center [454, 16] width 628 height 32
click at [613, 19] on span at bounding box center [618, 16] width 12 height 12
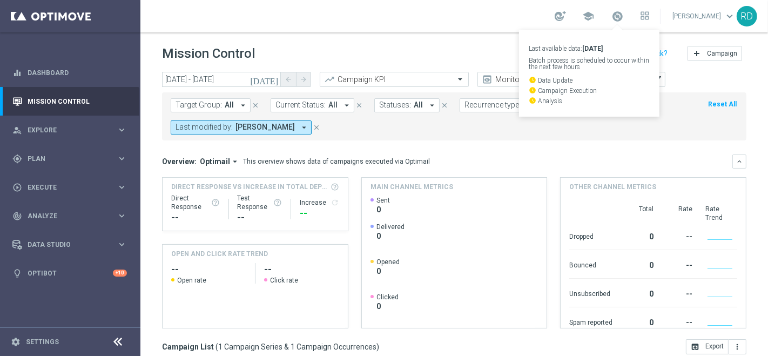
click at [374, 23] on div "school Last available data: [DATE] Batch process is scheduled to occur within t…" at bounding box center [454, 16] width 628 height 32
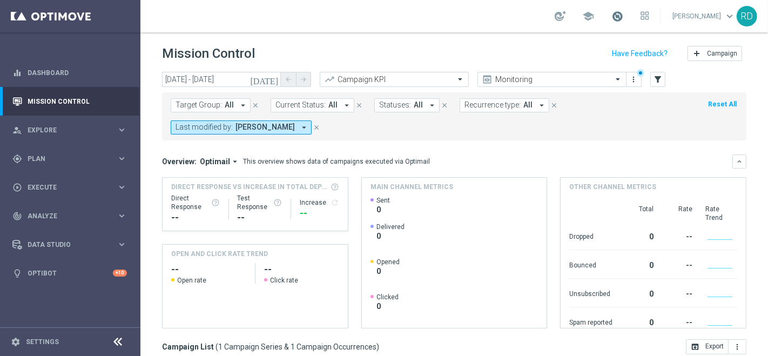
click at [612, 17] on span at bounding box center [618, 16] width 12 height 12
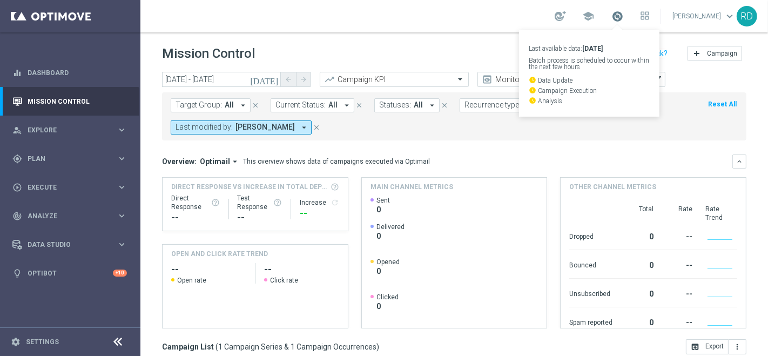
click at [612, 17] on span at bounding box center [618, 16] width 12 height 12
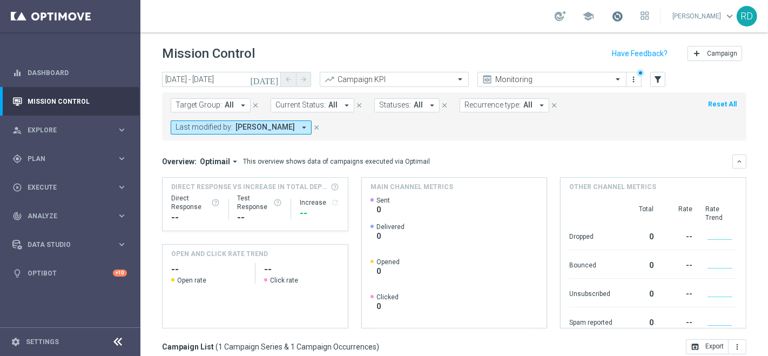
click at [612, 18] on span at bounding box center [618, 16] width 12 height 12
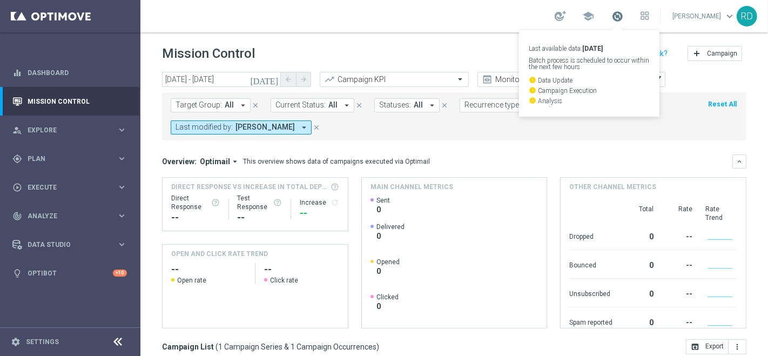
click at [612, 18] on span at bounding box center [618, 16] width 12 height 12
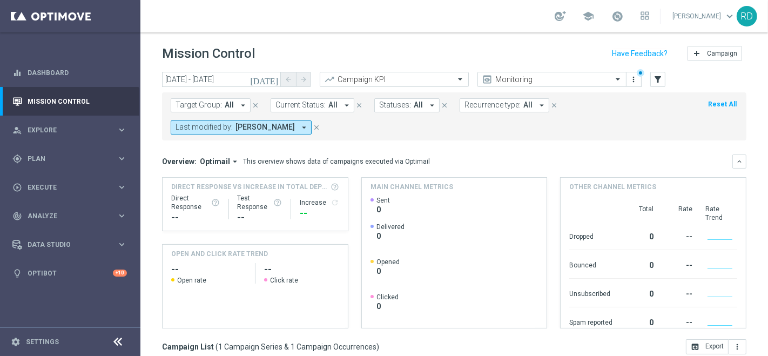
click at [602, 17] on div "school" at bounding box center [602, 16] width 95 height 18
click at [614, 14] on span at bounding box center [618, 16] width 12 height 12
